Goal: Information Seeking & Learning: Learn about a topic

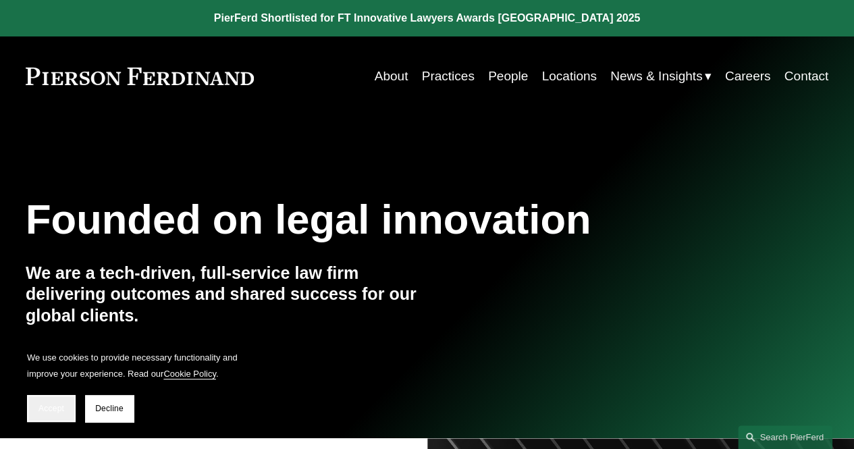
click at [62, 401] on button "Accept" at bounding box center [51, 408] width 49 height 27
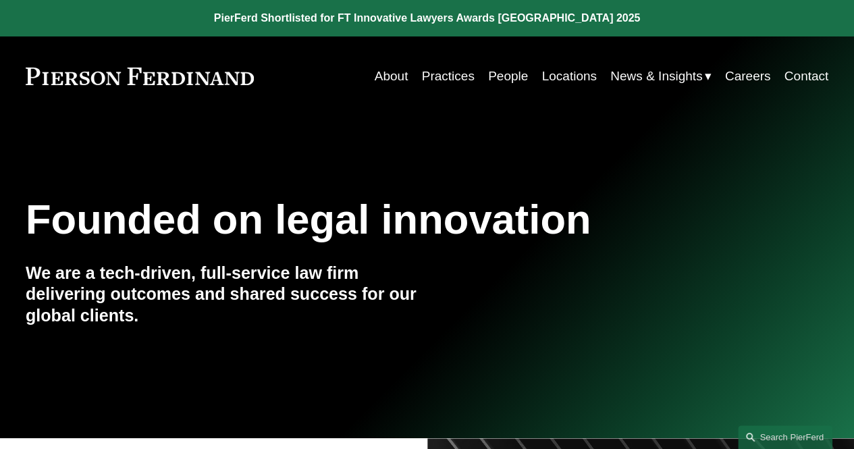
click at [396, 77] on link "About" at bounding box center [392, 76] width 34 height 26
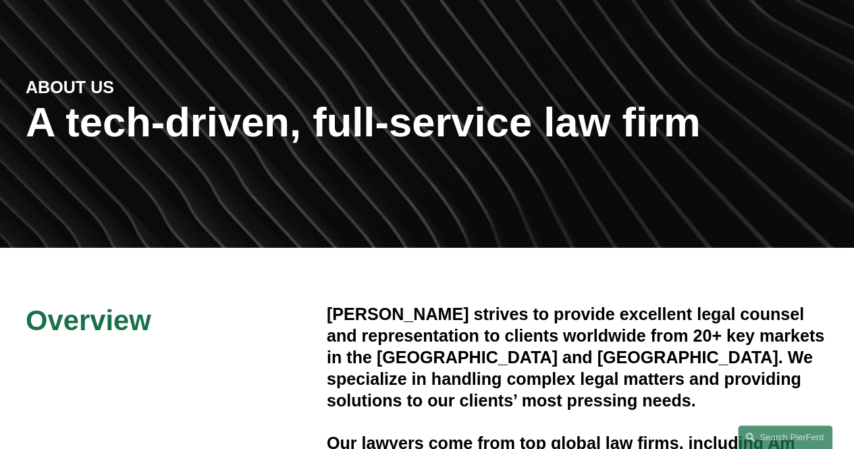
scroll to position [203, 0]
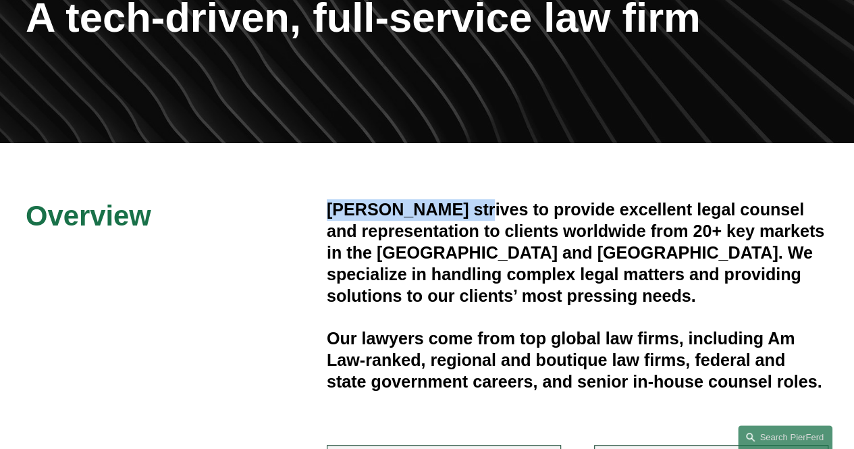
drag, startPoint x: 328, startPoint y: 211, endPoint x: 474, endPoint y: 220, distance: 145.5
click at [474, 220] on h4 "Pierson Ferdinand strives to provide excellent legal counsel and representation…" at bounding box center [578, 252] width 502 height 107
copy h4 "Pierson Ferdinand"
